Goal: Obtain resource: Download file/media

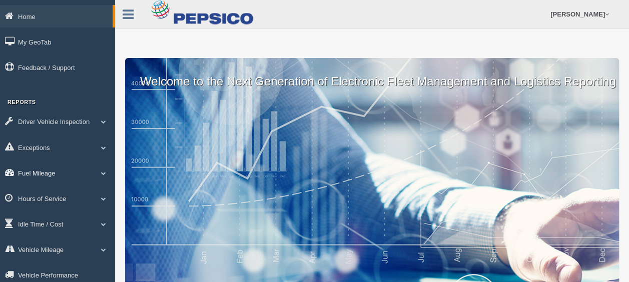
click at [103, 175] on span at bounding box center [103, 173] width 13 height 5
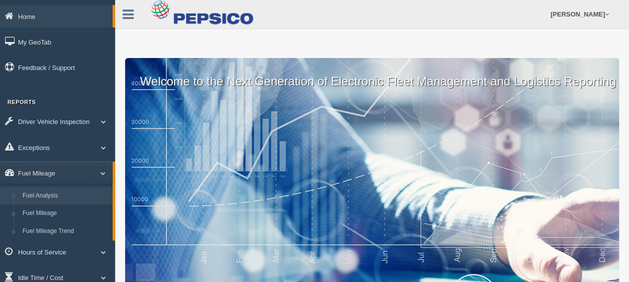
click at [53, 193] on link "Fuel Analysis" at bounding box center [65, 196] width 95 height 18
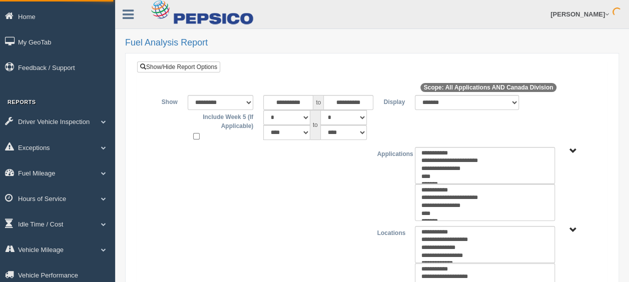
type input "*********"
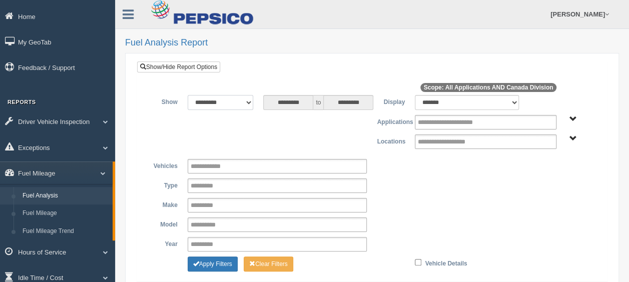
click at [248, 100] on select "**********" at bounding box center [221, 102] width 66 height 15
select select "*********"
click at [188, 95] on select "**********" at bounding box center [221, 102] width 66 height 15
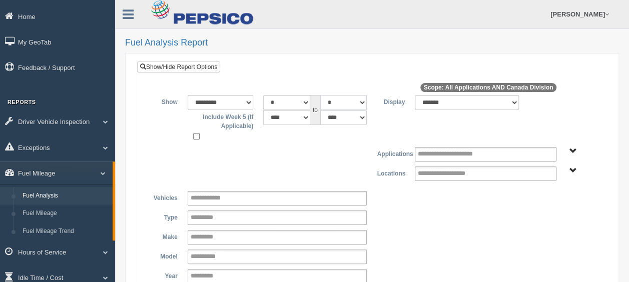
click at [361, 100] on select "* * * * * * * * * ** ** ** **" at bounding box center [343, 102] width 47 height 15
select select "*"
click at [320, 95] on select "* * * * * * * * * ** ** ** **" at bounding box center [343, 102] width 47 height 15
click at [573, 149] on span "Application" at bounding box center [573, 152] width 8 height 8
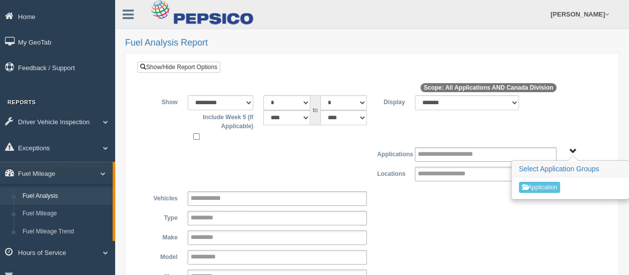
click at [568, 124] on div "**********" at bounding box center [372, 118] width 455 height 47
click at [573, 151] on span "Application" at bounding box center [573, 152] width 8 height 8
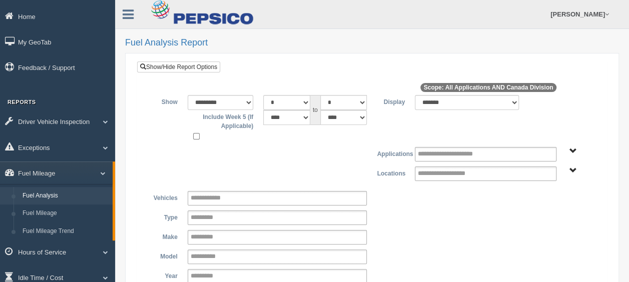
click at [570, 170] on span "Canada Division" at bounding box center [573, 171] width 8 height 8
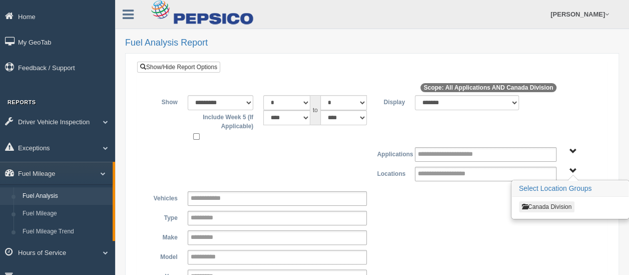
click at [540, 205] on button "Canada Division" at bounding box center [547, 206] width 56 height 11
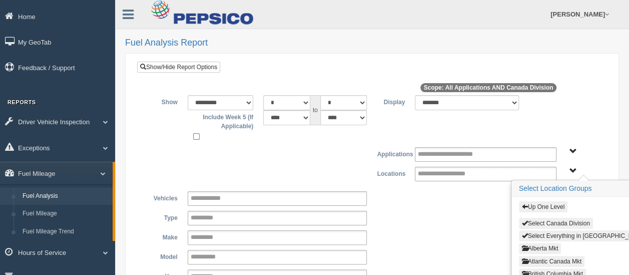
scroll to position [50, 0]
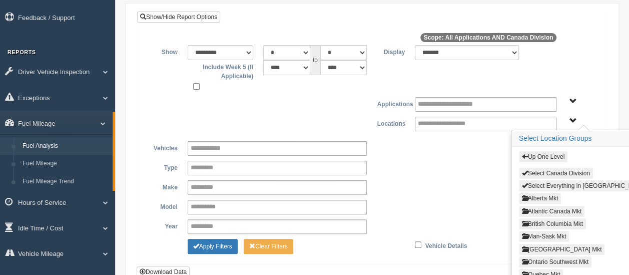
click at [539, 194] on button "Alberta Mkt" at bounding box center [540, 198] width 43 height 11
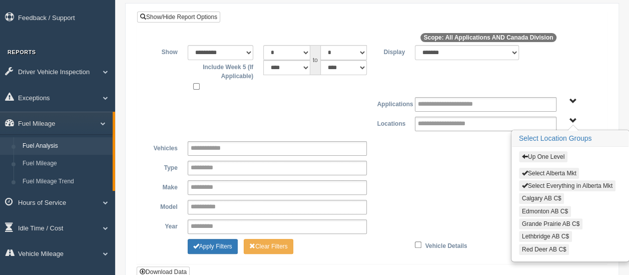
click at [552, 182] on button "Select Everything in Alberta Mkt" at bounding box center [567, 185] width 97 height 11
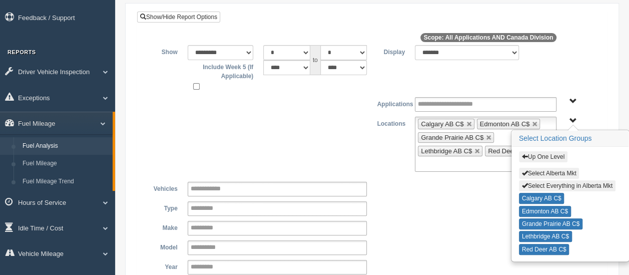
click at [553, 155] on button "Up One Level" at bounding box center [543, 156] width 49 height 11
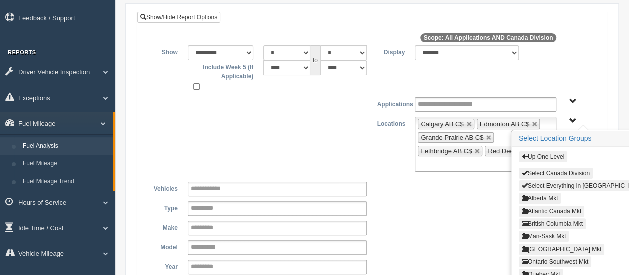
click at [549, 219] on button "British Columbia Mkt" at bounding box center [552, 223] width 67 height 11
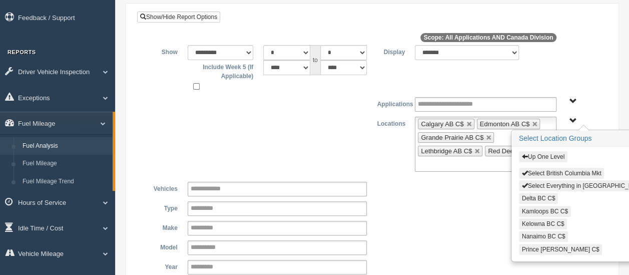
click at [559, 183] on button "Select Everything in British Columbia Mkt" at bounding box center [589, 185] width 141 height 11
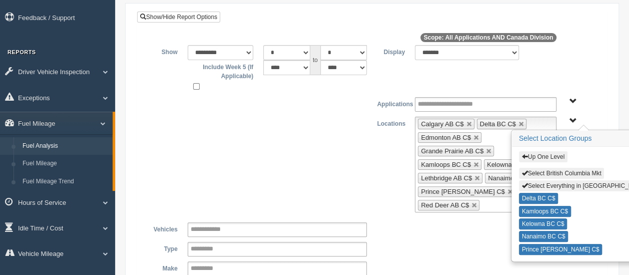
click at [554, 152] on button "Up One Level" at bounding box center [543, 156] width 49 height 11
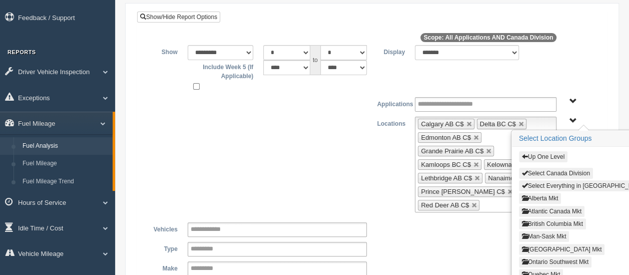
click at [550, 232] on button "Man-Sask Mkt" at bounding box center [544, 236] width 51 height 11
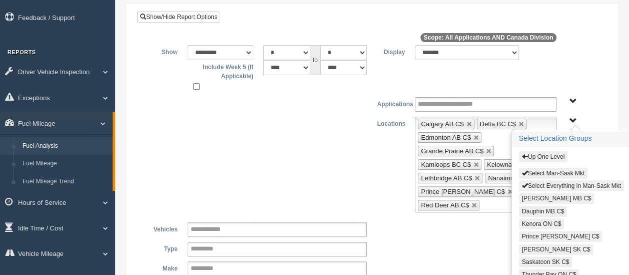
click at [565, 180] on button "Select Everything in Man-Sask Mkt" at bounding box center [571, 185] width 105 height 11
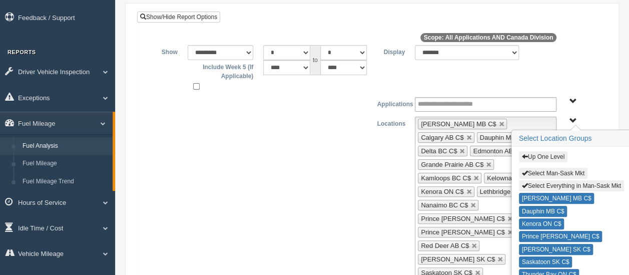
click at [557, 153] on button "Up One Level" at bounding box center [543, 156] width 49 height 11
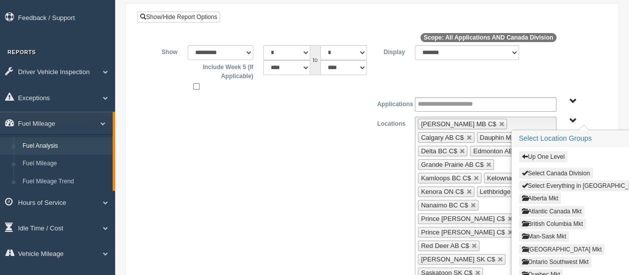
click at [551, 244] on button "North East Ontario Mkt" at bounding box center [562, 249] width 86 height 11
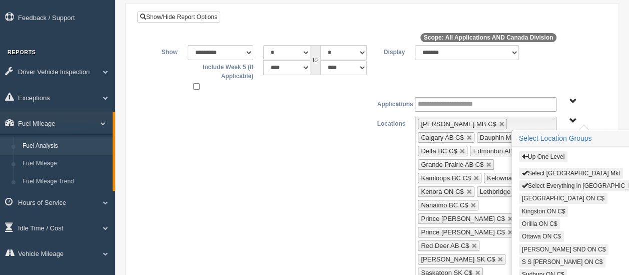
click at [566, 181] on button "Select Everything in North East Ontario Mkt" at bounding box center [589, 185] width 141 height 11
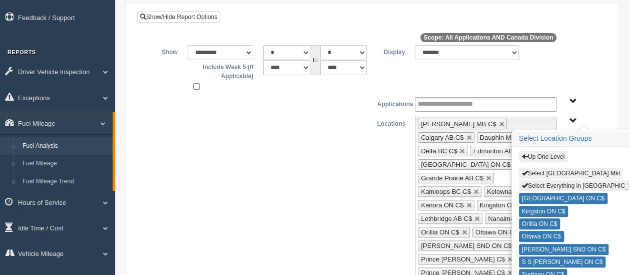
click at [380, 173] on div "**********" at bounding box center [372, 246] width 455 height 258
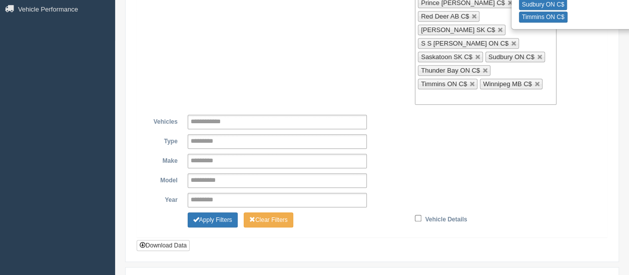
scroll to position [322, 0]
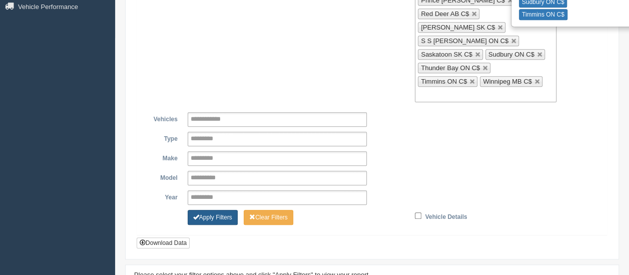
click at [213, 210] on button "Apply Filters" at bounding box center [213, 217] width 50 height 15
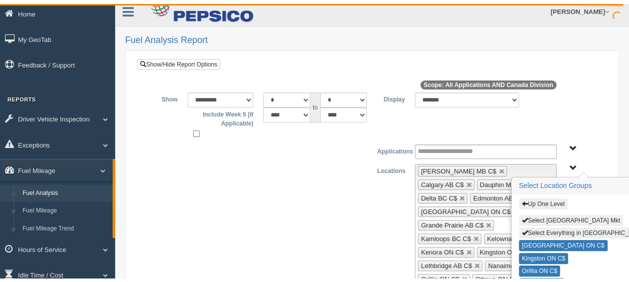
scroll to position [0, 0]
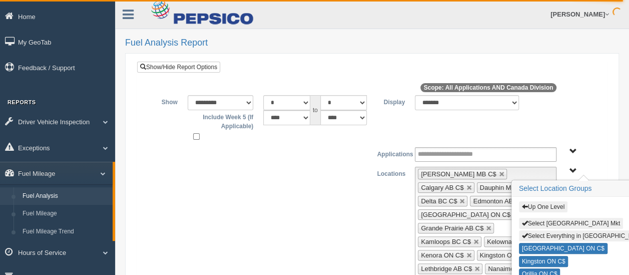
click at [573, 169] on span "Up One Level Select North East Ontario Mkt Select Everything in North East Onta…" at bounding box center [573, 171] width 8 height 8
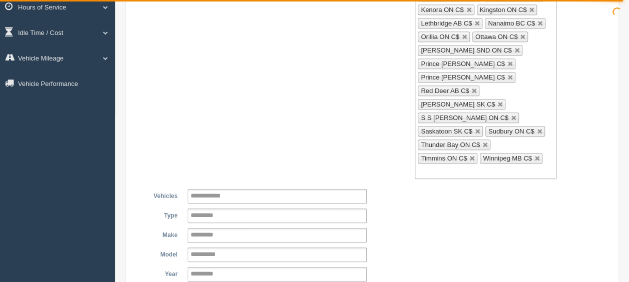
scroll to position [250, 0]
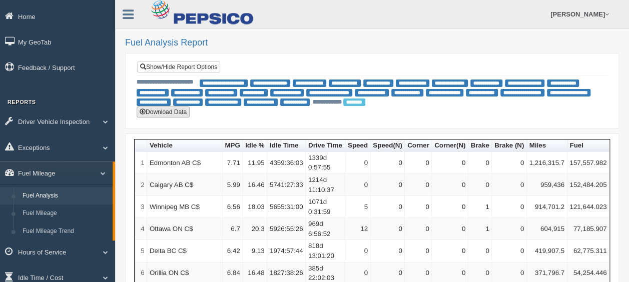
click at [174, 110] on button "Download Data" at bounding box center [163, 112] width 53 height 11
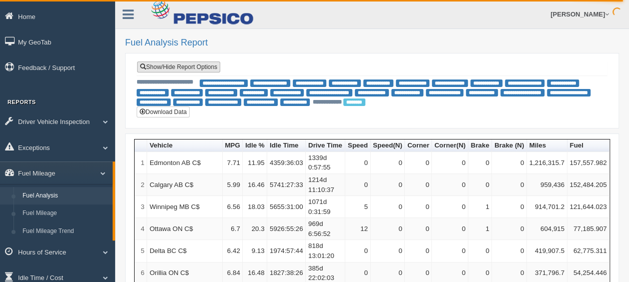
click at [177, 65] on link "Show/Hide Report Options" at bounding box center [178, 67] width 83 height 11
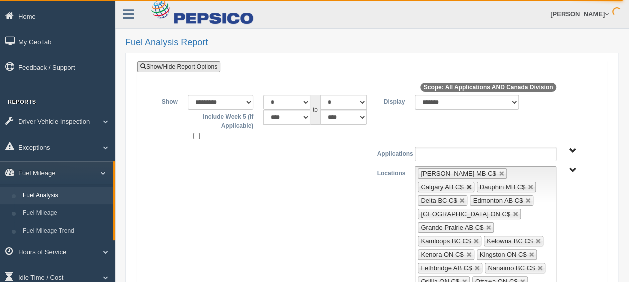
click at [472, 185] on link at bounding box center [469, 188] width 6 height 6
click at [499, 173] on link at bounding box center [502, 174] width 6 height 6
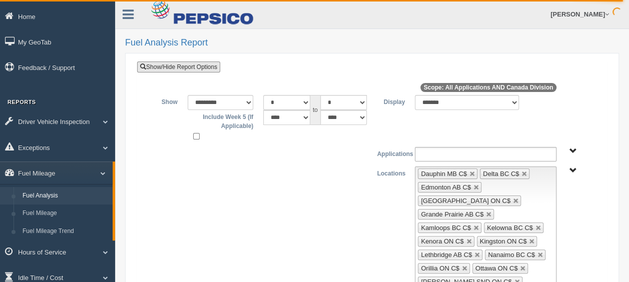
click at [469, 173] on link at bounding box center [472, 174] width 6 height 6
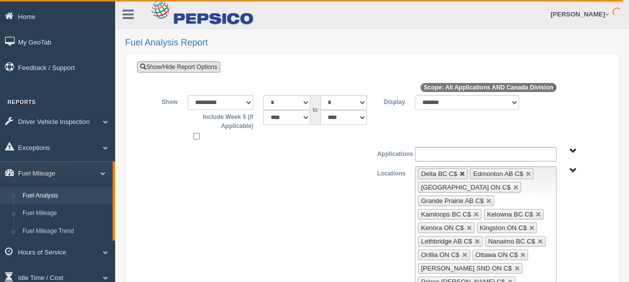
click at [461, 171] on link at bounding box center [462, 174] width 6 height 6
click at [474, 172] on link at bounding box center [476, 174] width 6 height 6
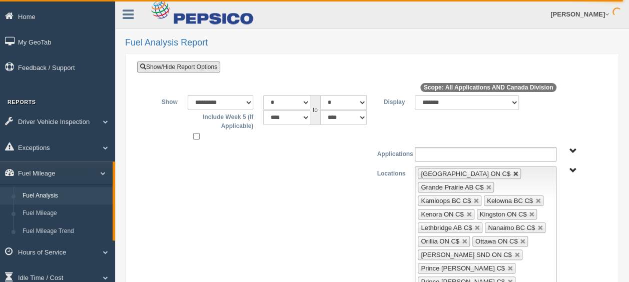
click at [513, 173] on link at bounding box center [516, 174] width 6 height 6
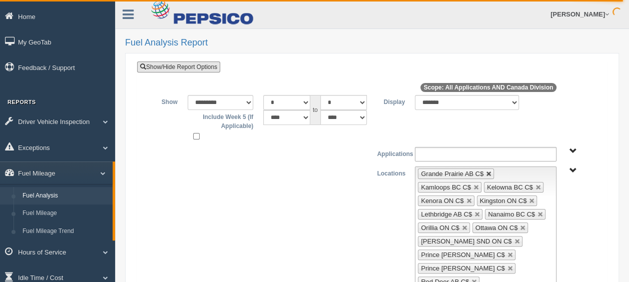
click at [486, 173] on link at bounding box center [489, 174] width 6 height 6
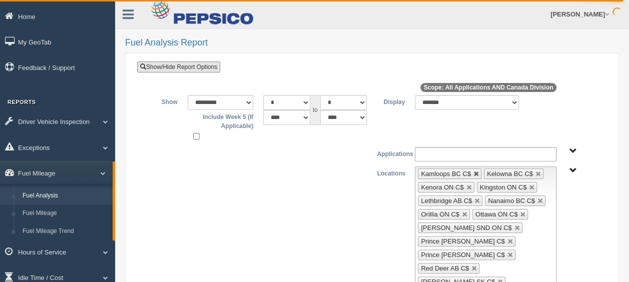
click at [475, 173] on link at bounding box center [476, 174] width 6 height 6
click at [472, 185] on link at bounding box center [473, 188] width 6 height 6
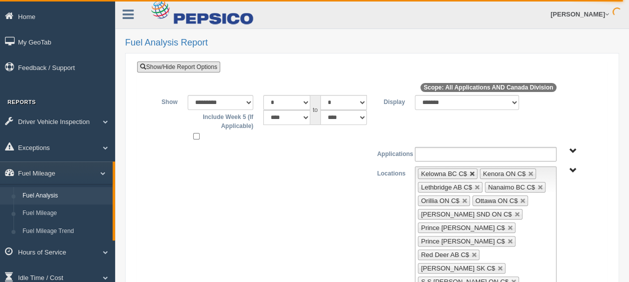
click at [471, 173] on link at bounding box center [472, 174] width 6 height 6
click at [471, 185] on link at bounding box center [473, 188] width 6 height 6
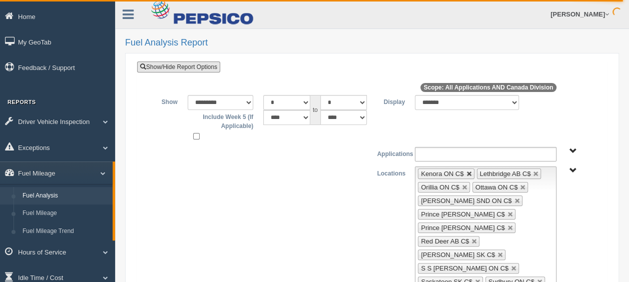
click at [468, 173] on link at bounding box center [469, 174] width 6 height 6
click at [466, 185] on link at bounding box center [469, 188] width 6 height 6
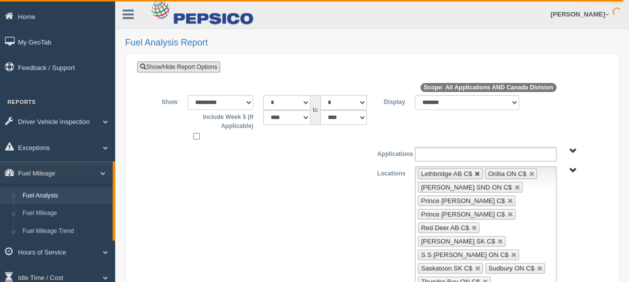
click at [476, 171] on link at bounding box center [477, 174] width 6 height 6
click at [507, 198] on link at bounding box center [510, 201] width 6 height 6
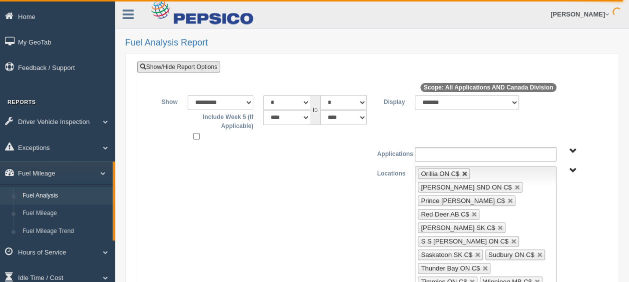
click at [463, 173] on link at bounding box center [465, 174] width 6 height 6
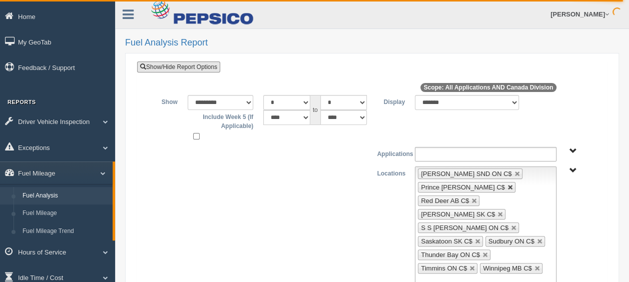
click at [507, 185] on link at bounding box center [510, 188] width 6 height 6
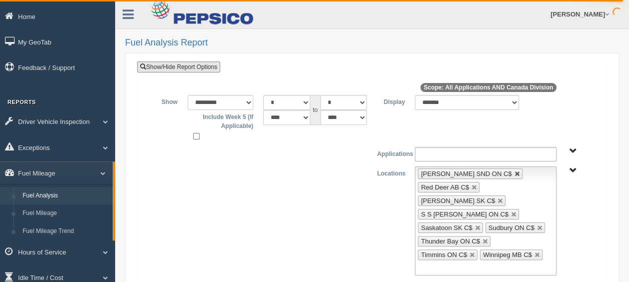
click at [514, 172] on link at bounding box center [517, 174] width 6 height 6
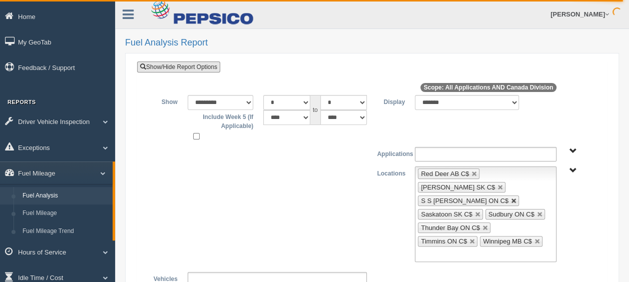
click at [511, 198] on link at bounding box center [514, 201] width 6 height 6
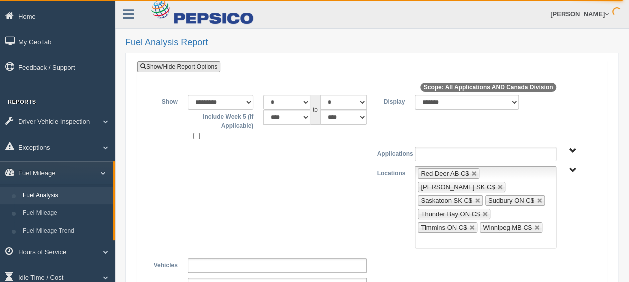
click at [471, 171] on link at bounding box center [474, 174] width 6 height 6
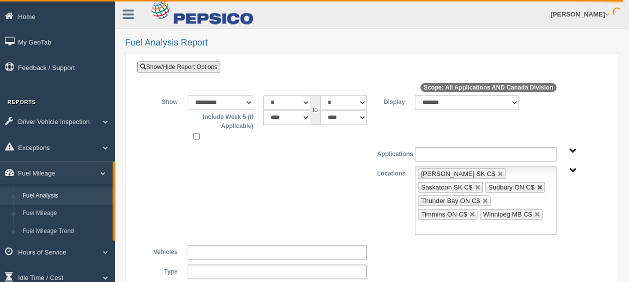
click at [537, 185] on link at bounding box center [540, 188] width 6 height 6
click at [497, 171] on link at bounding box center [500, 174] width 6 height 6
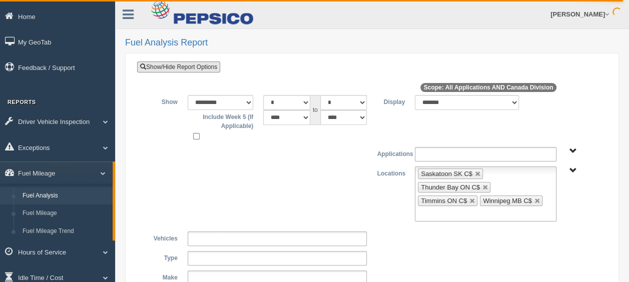
click at [483, 185] on link at bounding box center [485, 188] width 6 height 6
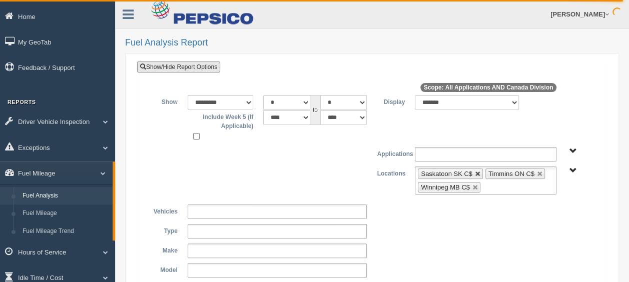
click at [476, 173] on link at bounding box center [478, 174] width 6 height 6
click at [470, 173] on link at bounding box center [472, 174] width 6 height 6
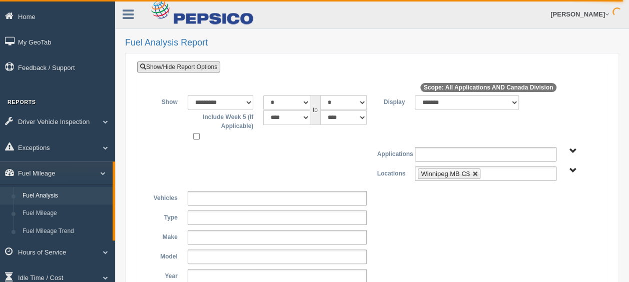
click at [473, 173] on link at bounding box center [475, 174] width 6 height 6
type input "**********"
click at [569, 170] on span "Canada Division" at bounding box center [573, 171] width 8 height 8
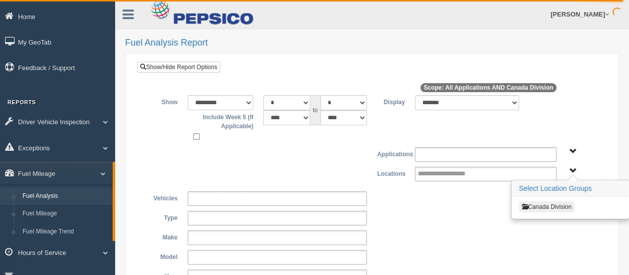
click at [547, 206] on button "Canada Division" at bounding box center [547, 206] width 56 height 11
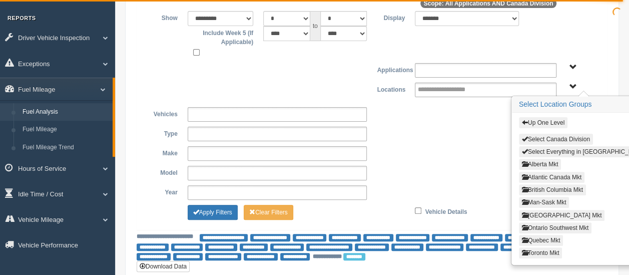
scroll to position [100, 0]
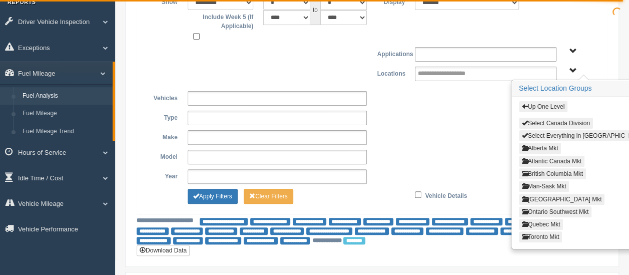
click at [554, 158] on button "Atlantic Canada Mkt" at bounding box center [552, 161] width 66 height 11
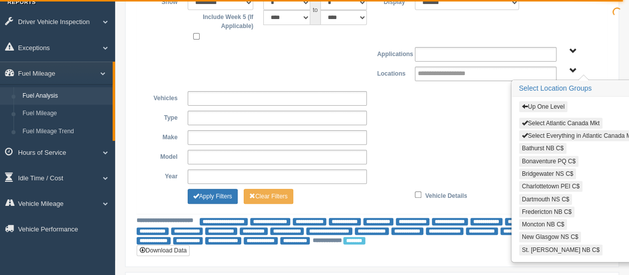
click at [571, 130] on button "Select Everything in Atlantic Canada Mkt" at bounding box center [579, 135] width 120 height 11
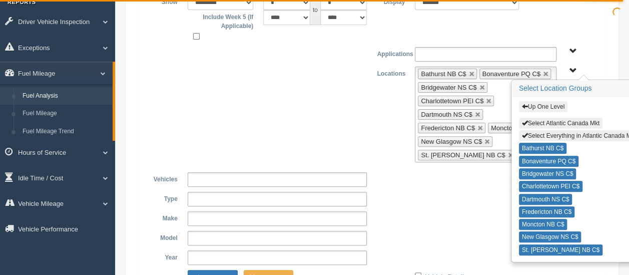
click at [555, 104] on button "Up One Level" at bounding box center [543, 106] width 49 height 11
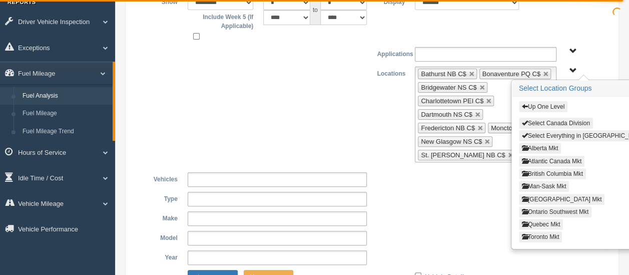
click at [557, 206] on button "Ontario Southwest Mkt" at bounding box center [555, 211] width 73 height 11
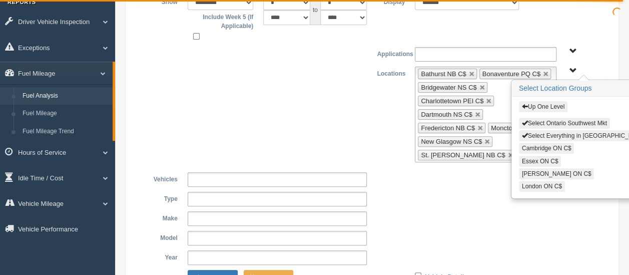
click at [566, 132] on button "Select Everything in Ontario Southwest Mkt" at bounding box center [604, 135] width 170 height 11
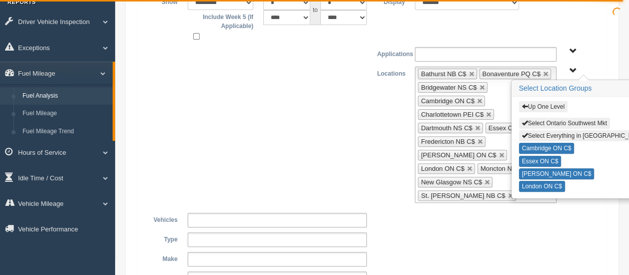
click at [549, 102] on button "Up One Level" at bounding box center [543, 106] width 49 height 11
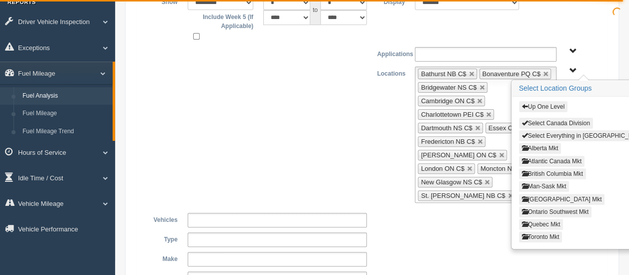
click at [540, 219] on button "Quebec Mkt" at bounding box center [541, 224] width 45 height 11
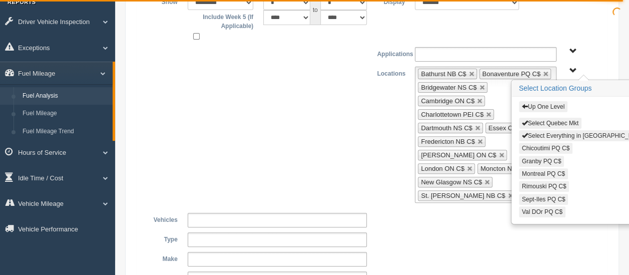
click at [571, 134] on button "Select Everything in Quebec Mkt" at bounding box center [589, 135] width 141 height 11
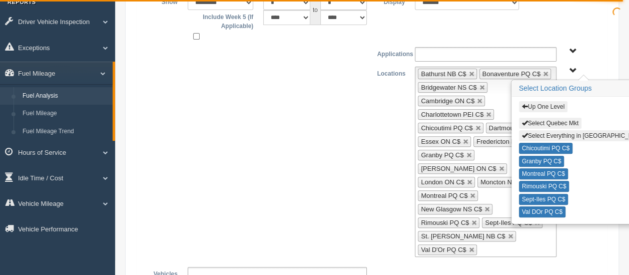
click at [540, 104] on button "Up One Level" at bounding box center [543, 106] width 49 height 11
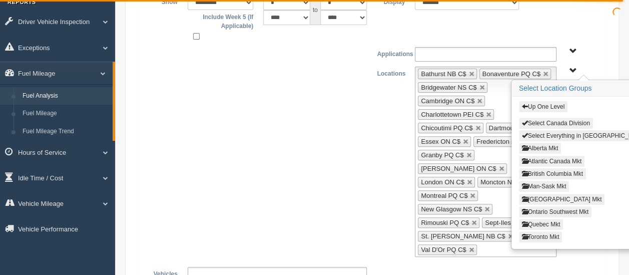
click at [552, 231] on button "Toronto Mkt" at bounding box center [541, 236] width 44 height 11
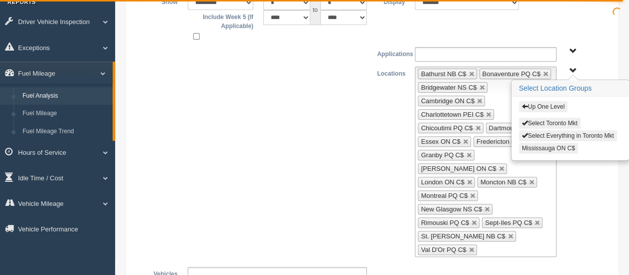
click at [546, 145] on button "Mississauga ON C$" at bounding box center [548, 148] width 59 height 11
click at [388, 148] on div "**********" at bounding box center [372, 162] width 455 height 190
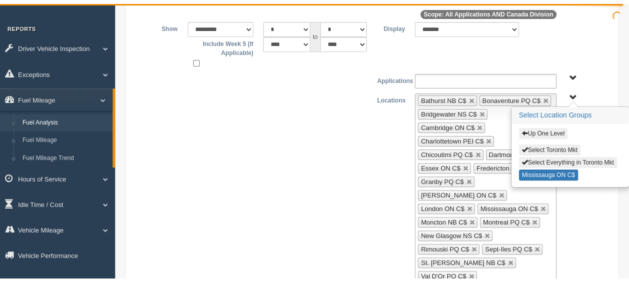
scroll to position [50, 0]
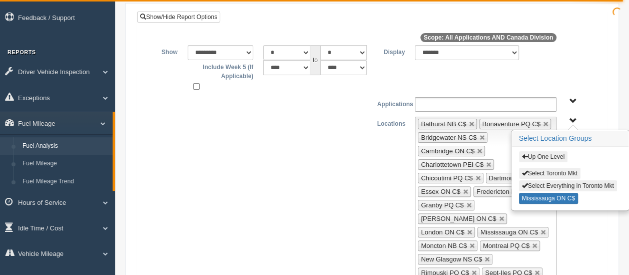
click at [574, 118] on span "Up One Level Select Toronto Mkt Select Everything in Toronto Mkt Mississauga ON…" at bounding box center [573, 121] width 8 height 8
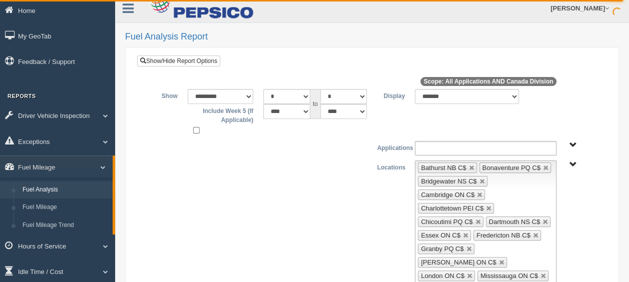
scroll to position [0, 0]
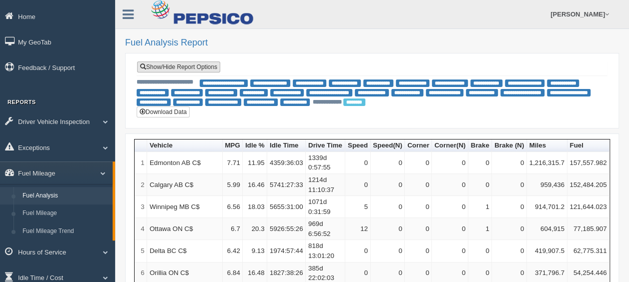
click at [176, 66] on link "Show/Hide Report Options" at bounding box center [178, 67] width 83 height 11
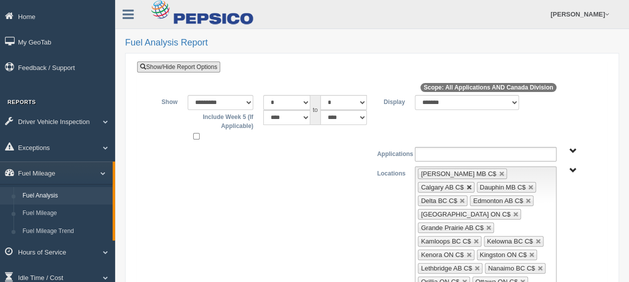
click at [472, 185] on link at bounding box center [469, 188] width 6 height 6
click at [499, 171] on link at bounding box center [502, 174] width 6 height 6
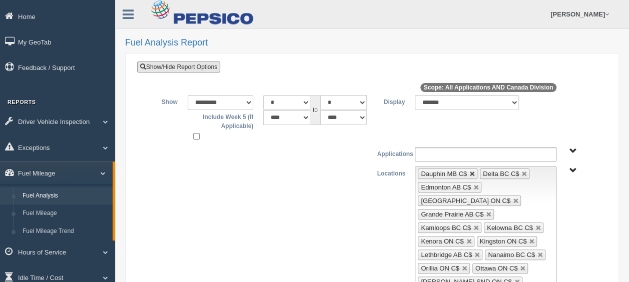
click at [469, 172] on link at bounding box center [472, 174] width 6 height 6
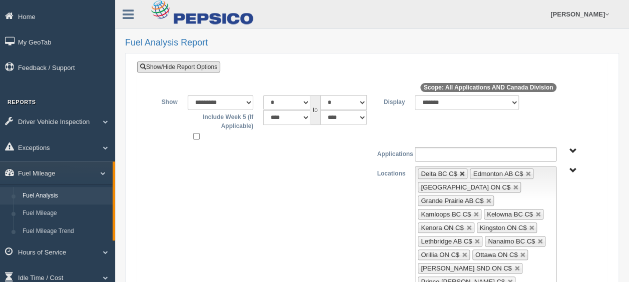
click at [459, 171] on link at bounding box center [462, 174] width 6 height 6
click at [473, 171] on link at bounding box center [476, 174] width 6 height 6
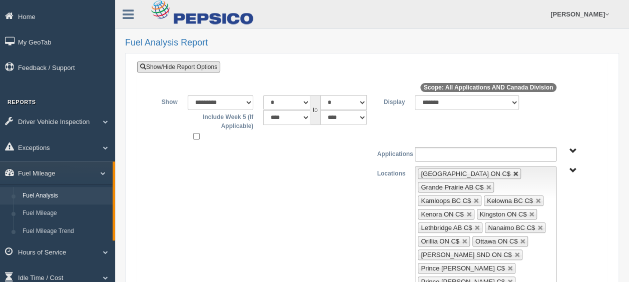
click at [513, 172] on link at bounding box center [516, 174] width 6 height 6
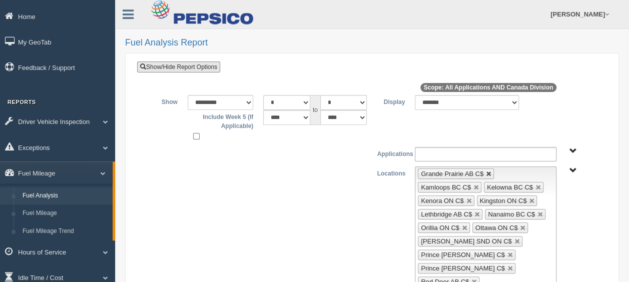
click at [488, 172] on link at bounding box center [489, 174] width 6 height 6
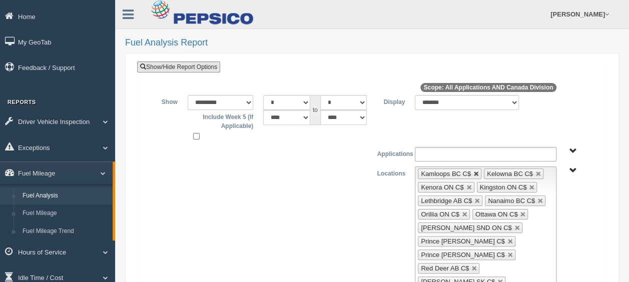
click at [475, 172] on link at bounding box center [476, 174] width 6 height 6
click at [470, 172] on link at bounding box center [472, 174] width 6 height 6
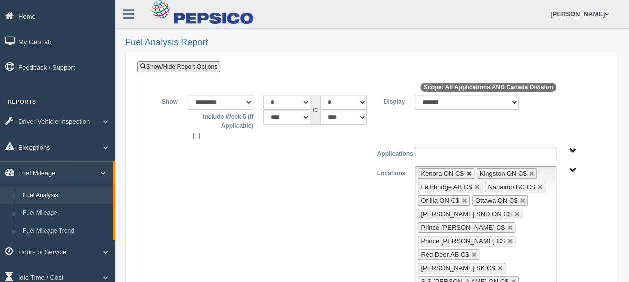
click at [467, 172] on link at bounding box center [469, 174] width 6 height 6
click at [471, 172] on link at bounding box center [473, 174] width 6 height 6
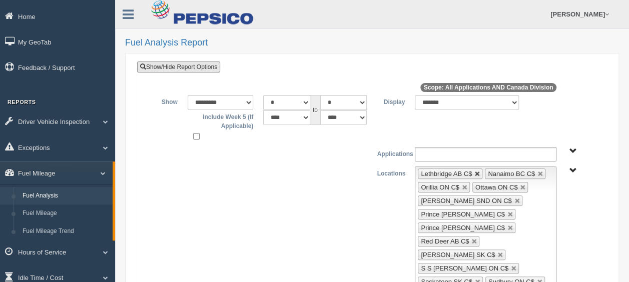
click at [475, 172] on link at bounding box center [477, 174] width 6 height 6
click at [472, 171] on link at bounding box center [473, 174] width 6 height 6
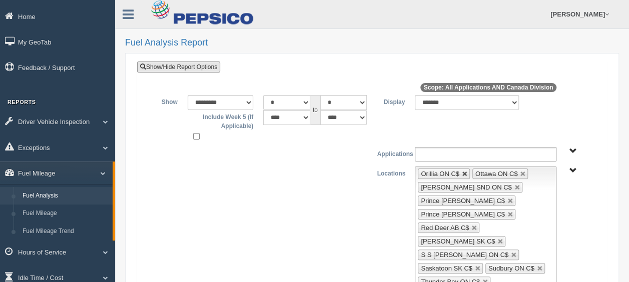
click at [463, 173] on link at bounding box center [465, 174] width 6 height 6
click at [468, 172] on link at bounding box center [469, 174] width 6 height 6
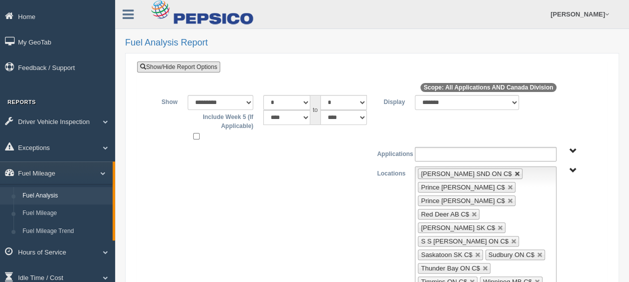
click at [514, 171] on link at bounding box center [517, 174] width 6 height 6
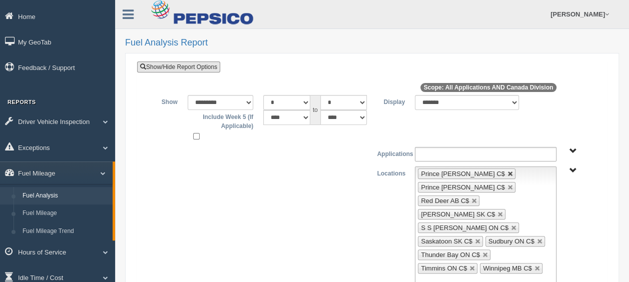
click at [507, 172] on link at bounding box center [510, 174] width 6 height 6
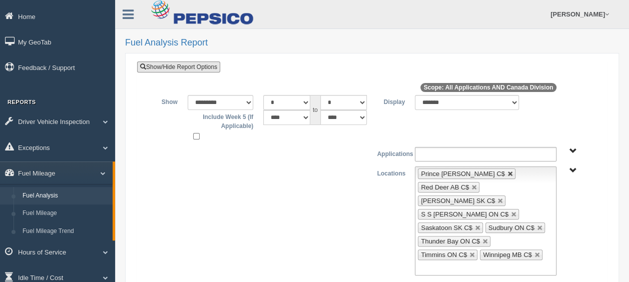
click at [507, 171] on link at bounding box center [510, 174] width 6 height 6
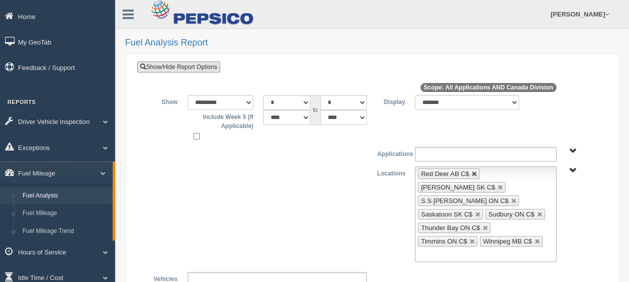
click at [472, 172] on link at bounding box center [474, 174] width 6 height 6
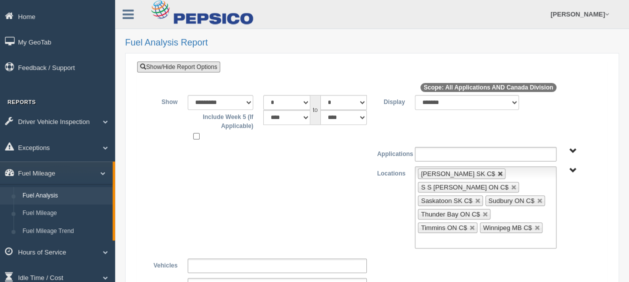
click at [497, 171] on link at bounding box center [500, 174] width 6 height 6
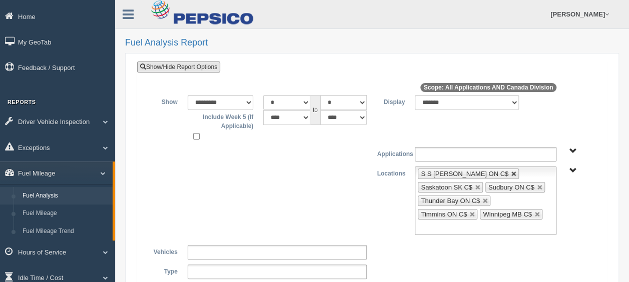
click at [511, 172] on link at bounding box center [514, 174] width 6 height 6
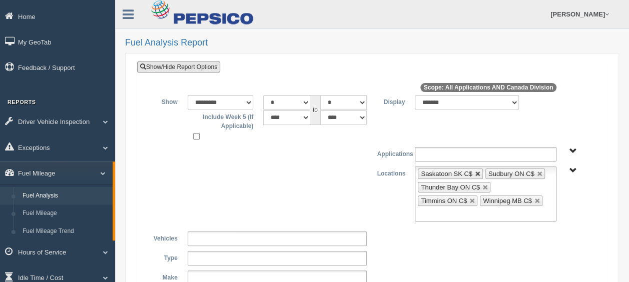
click at [475, 171] on link at bounding box center [478, 174] width 6 height 6
click at [471, 173] on link at bounding box center [472, 174] width 6 height 6
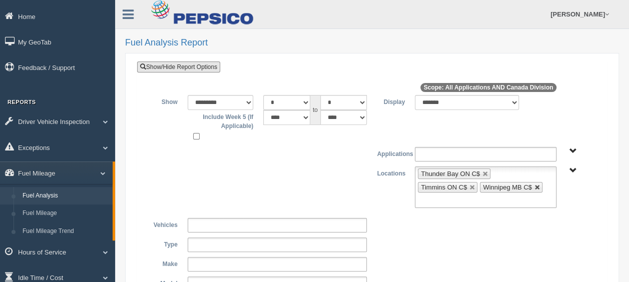
click at [534, 185] on link at bounding box center [537, 188] width 6 height 6
click at [482, 173] on link at bounding box center [485, 174] width 6 height 6
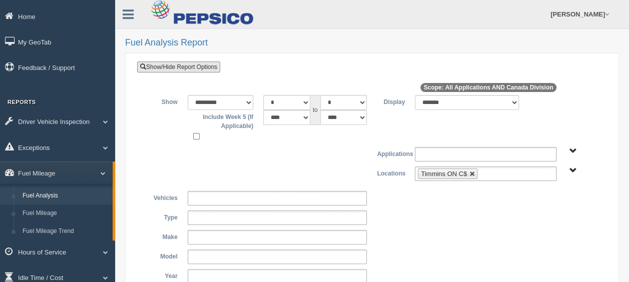
click at [472, 173] on link at bounding box center [472, 174] width 6 height 6
type input "**********"
click at [573, 170] on span "Canada Division" at bounding box center [573, 171] width 8 height 8
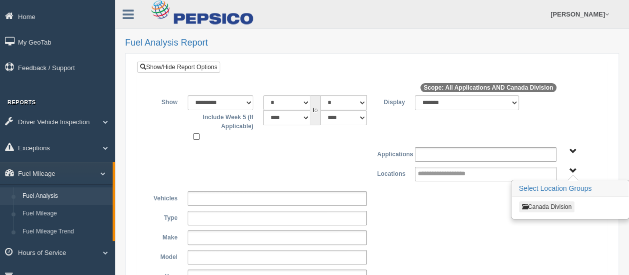
click at [551, 207] on button "Canada Division" at bounding box center [547, 206] width 56 height 11
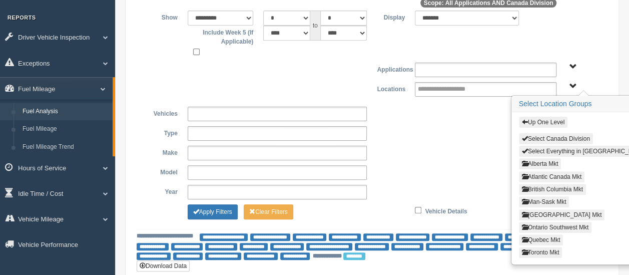
scroll to position [100, 0]
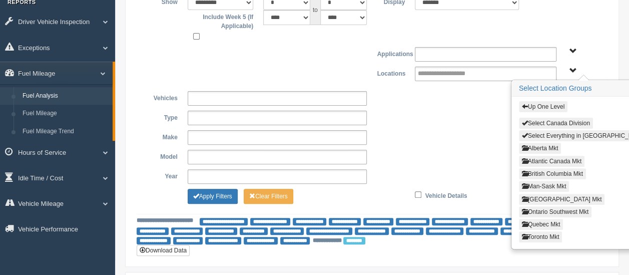
click at [556, 156] on button "Atlantic Canada Mkt" at bounding box center [552, 161] width 66 height 11
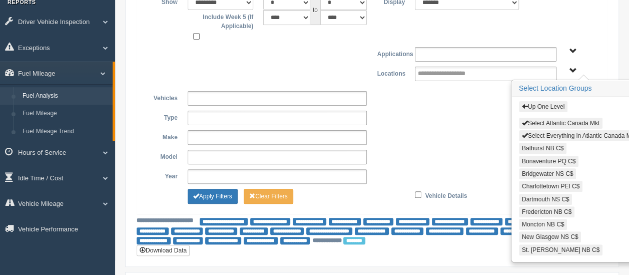
click at [583, 134] on button "Select Everything in Atlantic Canada Mkt" at bounding box center [579, 135] width 120 height 11
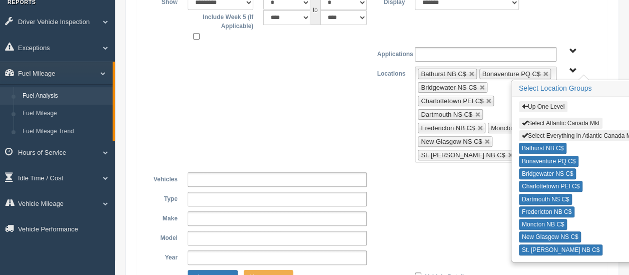
click at [545, 104] on button "Up One Level" at bounding box center [543, 106] width 49 height 11
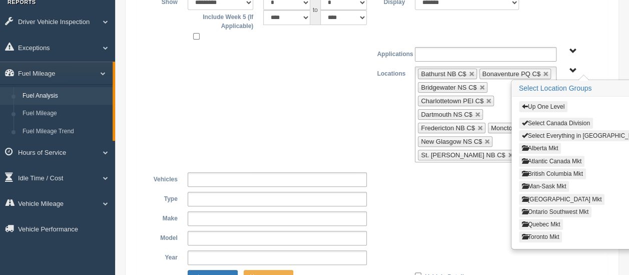
click at [545, 207] on button "Ontario Southwest Mkt" at bounding box center [555, 211] width 73 height 11
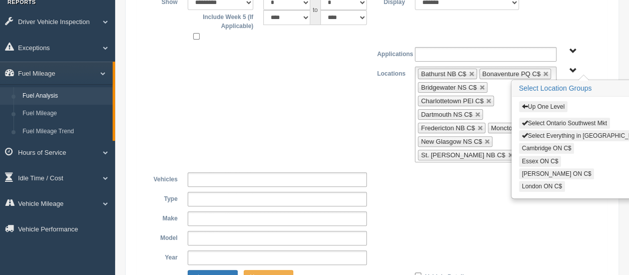
click at [564, 132] on button "Select Everything in Ontario Southwest Mkt" at bounding box center [604, 135] width 170 height 11
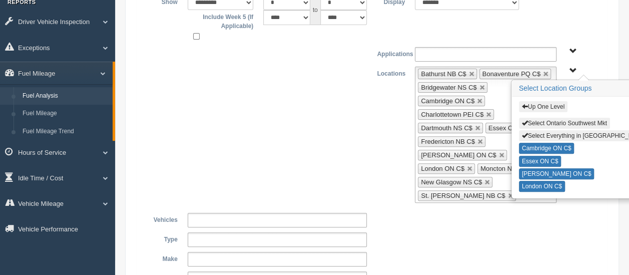
click at [542, 105] on button "Up One Level" at bounding box center [543, 106] width 49 height 11
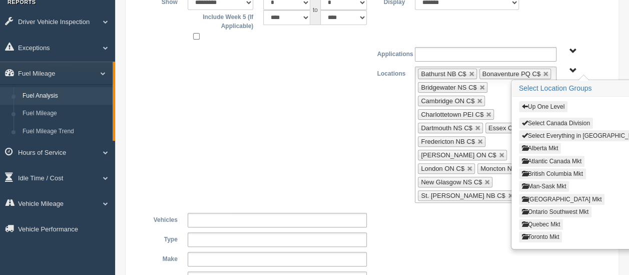
click at [544, 219] on button "Quebec Mkt" at bounding box center [541, 224] width 45 height 11
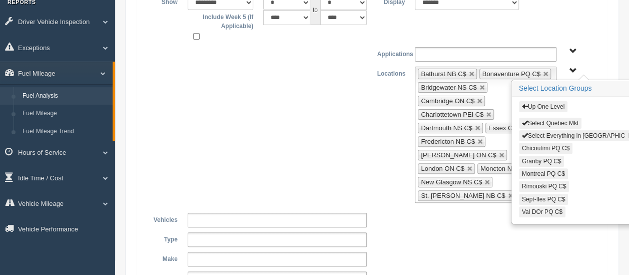
click at [567, 131] on button "Select Everything in Quebec Mkt" at bounding box center [589, 135] width 141 height 11
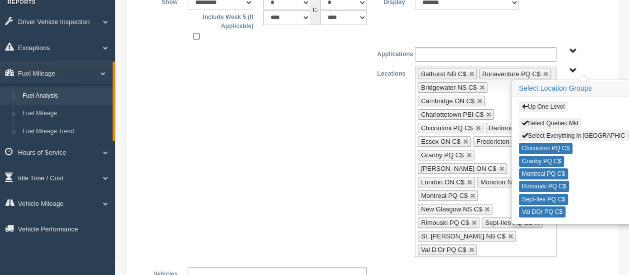
click at [548, 103] on button "Up One Level" at bounding box center [543, 106] width 49 height 11
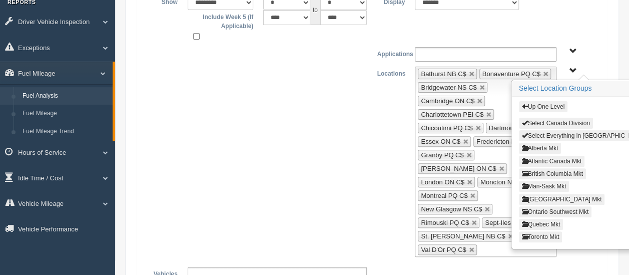
click at [540, 233] on button "Toronto Mkt" at bounding box center [541, 236] width 44 height 11
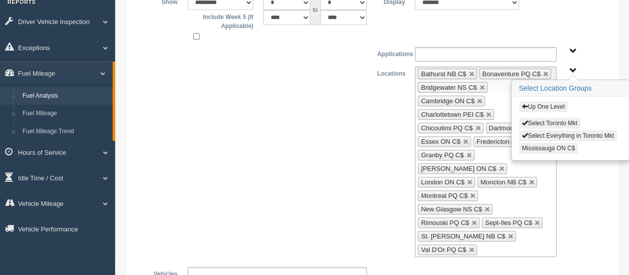
click at [551, 145] on button "Mississauga ON C$" at bounding box center [548, 148] width 59 height 11
click at [324, 149] on div "**********" at bounding box center [372, 162] width 455 height 190
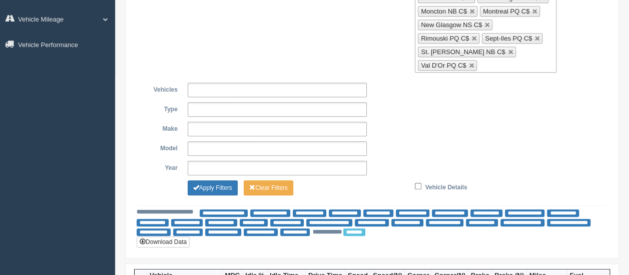
scroll to position [300, 0]
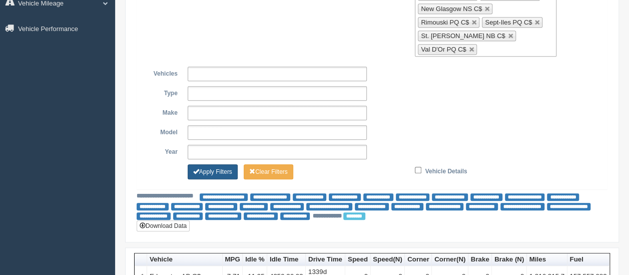
click at [215, 164] on button "Apply Filters" at bounding box center [213, 171] width 50 height 15
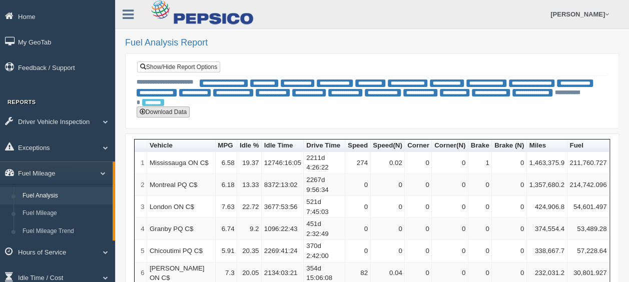
click at [178, 113] on button "Download Data" at bounding box center [163, 112] width 53 height 11
